Goal: Use online tool/utility

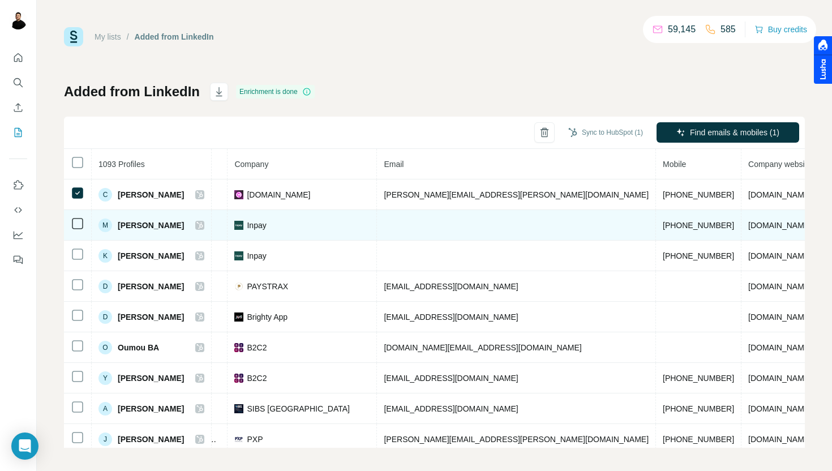
scroll to position [0, 273]
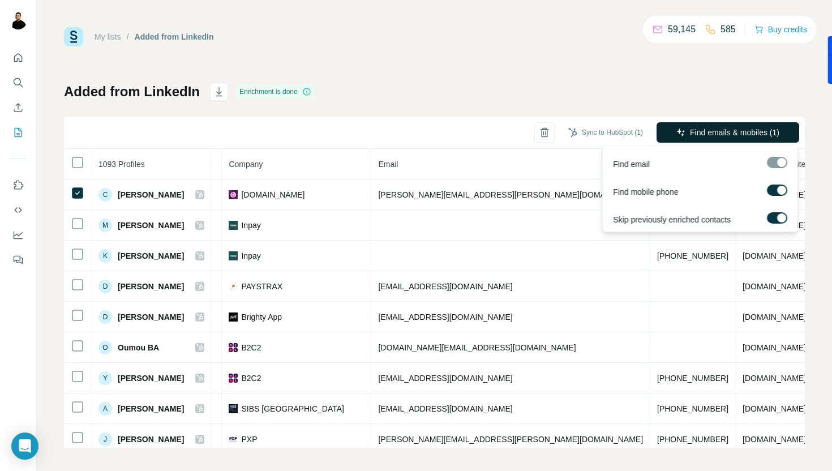
click at [696, 141] on button "Find emails & mobiles (1)" at bounding box center [728, 132] width 143 height 20
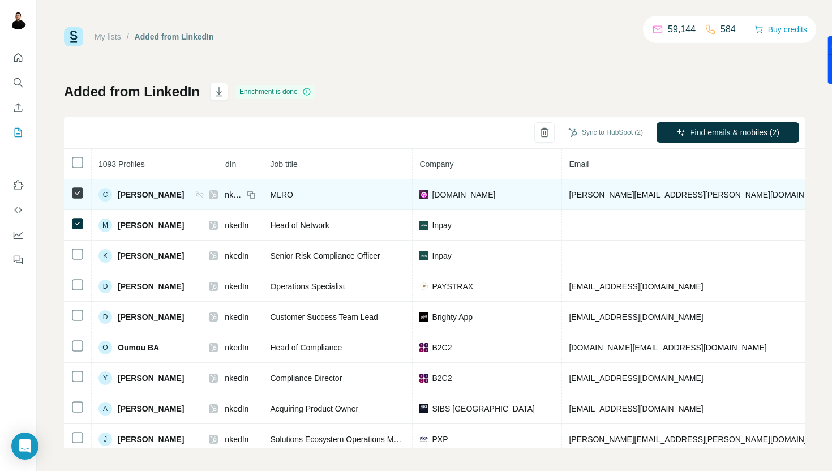
scroll to position [0, 0]
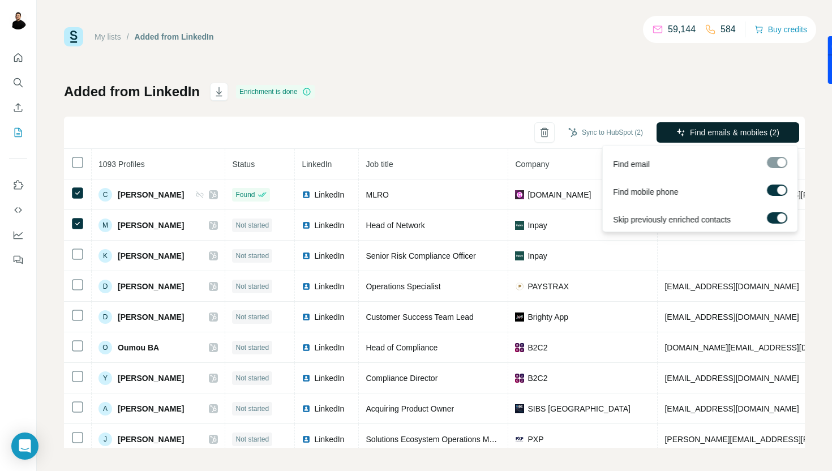
click at [715, 127] on span "Find emails & mobiles (2)" at bounding box center [734, 132] width 89 height 11
